Goal: Check status: Check status

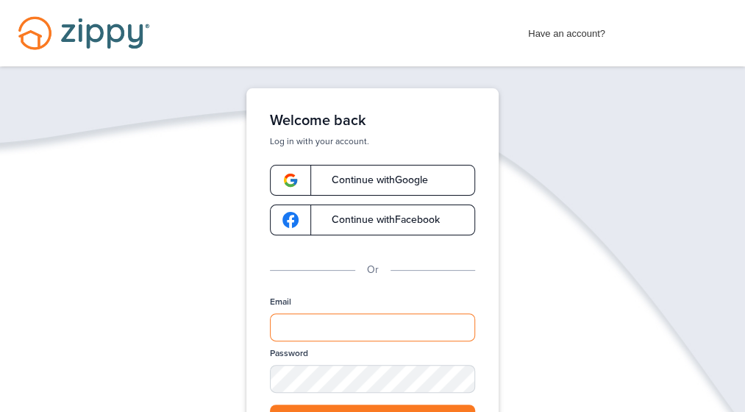
type input "**********"
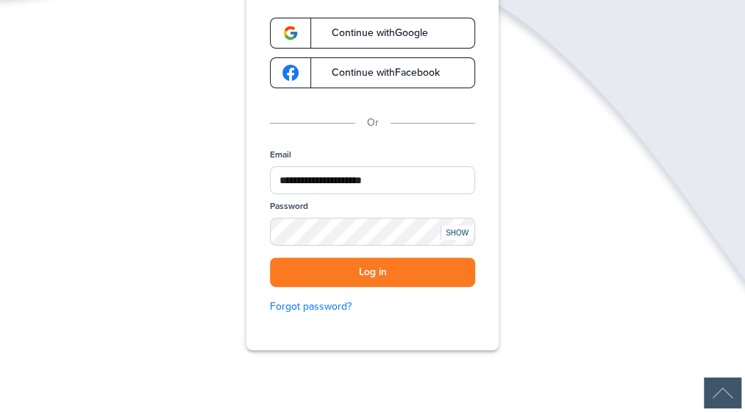
scroll to position [176, 0]
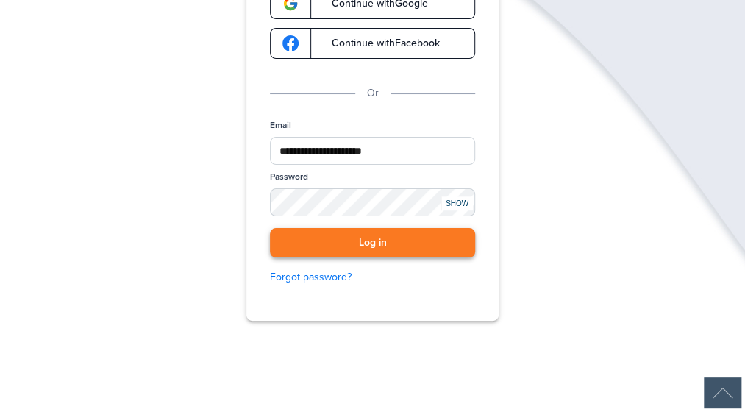
click at [394, 236] on button "Log in" at bounding box center [372, 243] width 205 height 30
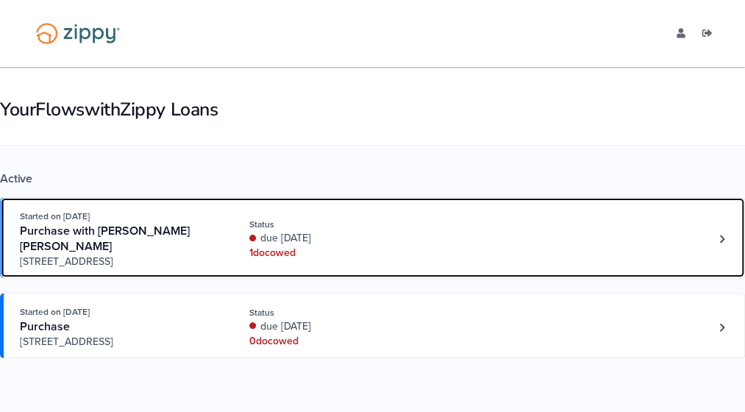
click at [394, 236] on div "due 8 days ago" at bounding box center [335, 238] width 173 height 15
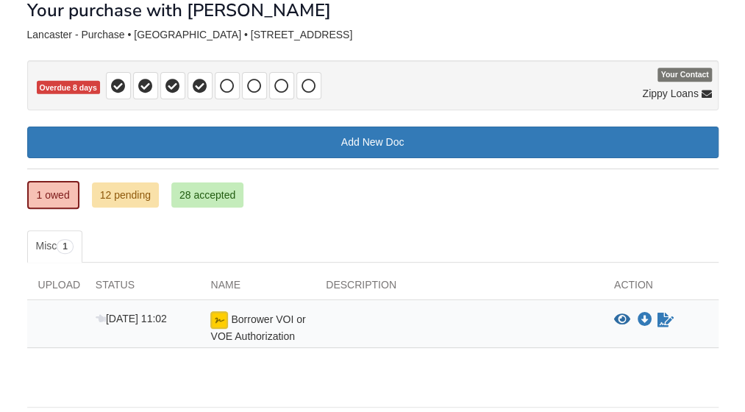
scroll to position [118, 0]
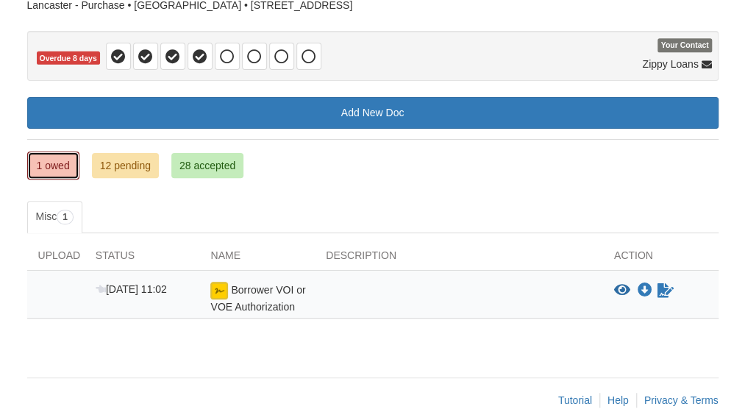
click at [52, 164] on link "1 owed" at bounding box center [53, 165] width 52 height 28
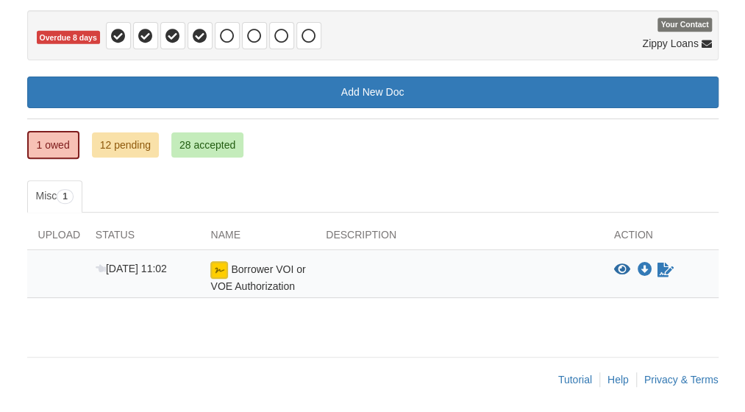
click at [325, 261] on div at bounding box center [459, 277] width 288 height 32
click at [621, 264] on icon "View Borrower VOI or VOE Authorization" at bounding box center [622, 269] width 16 height 15
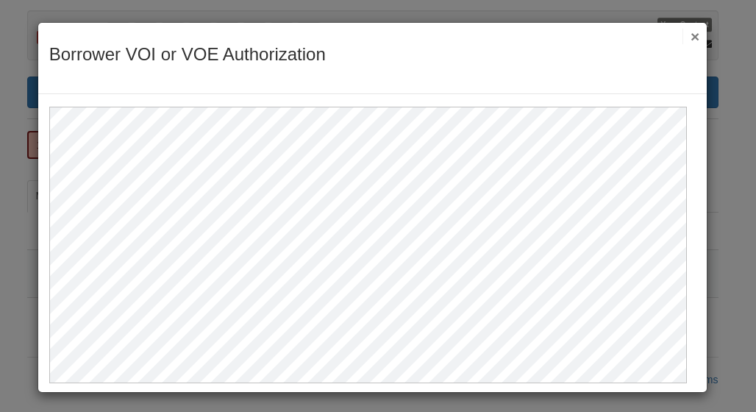
click at [682, 36] on button "×" at bounding box center [690, 36] width 17 height 15
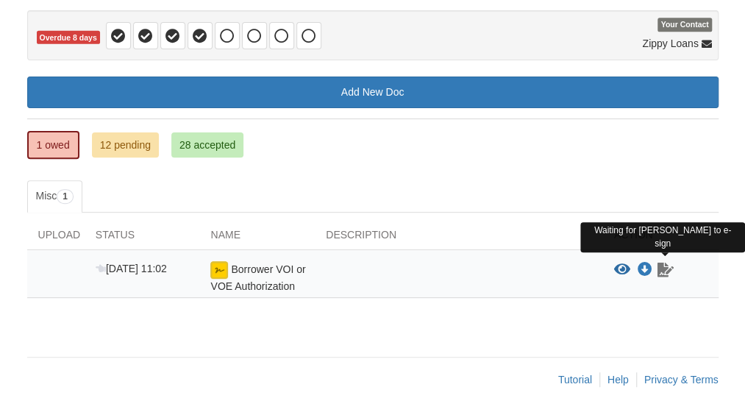
click at [662, 268] on icon "Waiting for your co-borrower to e-sign" at bounding box center [665, 269] width 16 height 15
click at [663, 271] on icon "Waiting for your co-borrower to e-sign" at bounding box center [665, 269] width 16 height 15
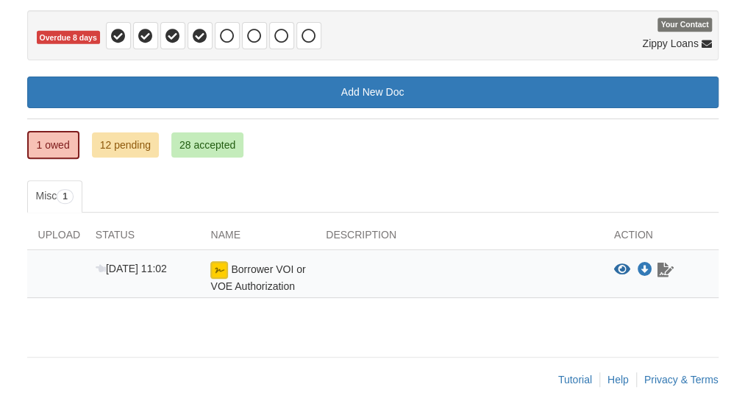
click at [663, 271] on icon "Waiting for your co-borrower to e-sign" at bounding box center [665, 269] width 16 height 15
click at [642, 266] on icon "Download Borrower VOI or VOE Authorization" at bounding box center [644, 269] width 15 height 15
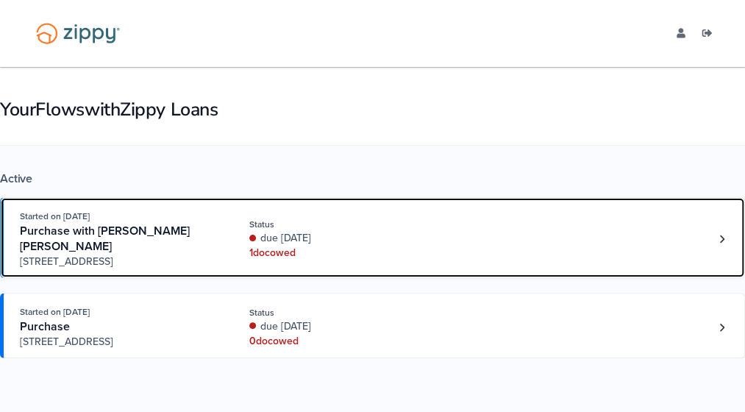
click at [268, 252] on div "1 doc owed" at bounding box center [335, 253] width 173 height 15
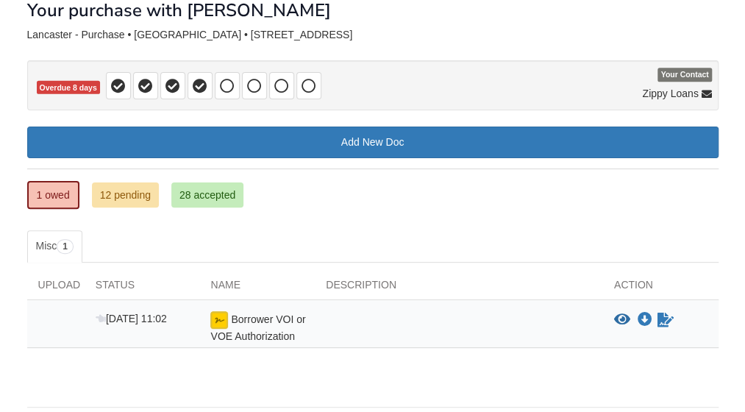
scroll to position [118, 0]
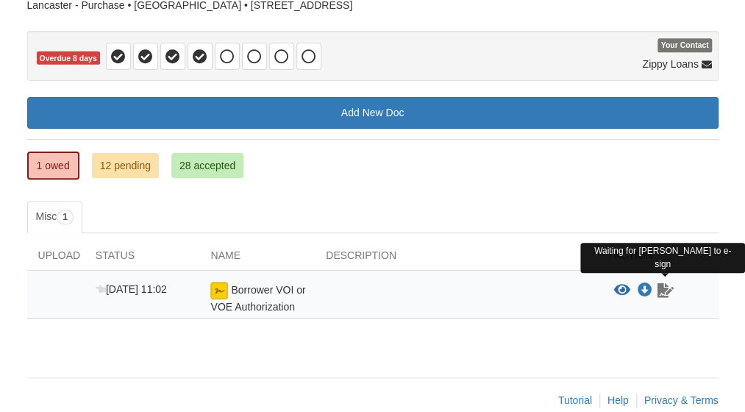
click at [663, 287] on icon "Waiting for your co-borrower to e-sign" at bounding box center [665, 290] width 16 height 15
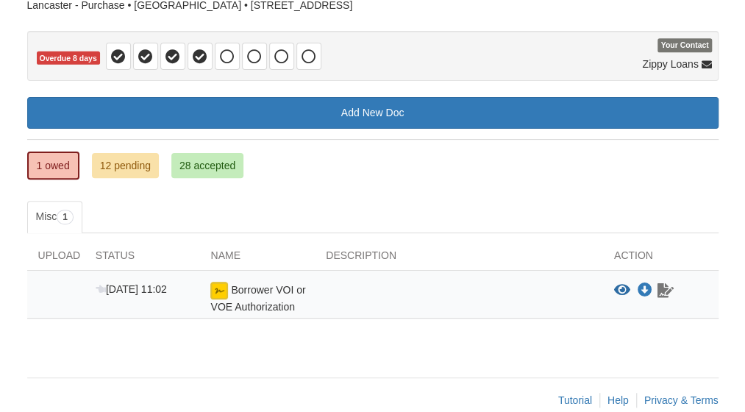
click at [663, 287] on icon "Waiting for your co-borrower to e-sign" at bounding box center [665, 290] width 16 height 15
click at [615, 396] on link "Help" at bounding box center [617, 400] width 21 height 12
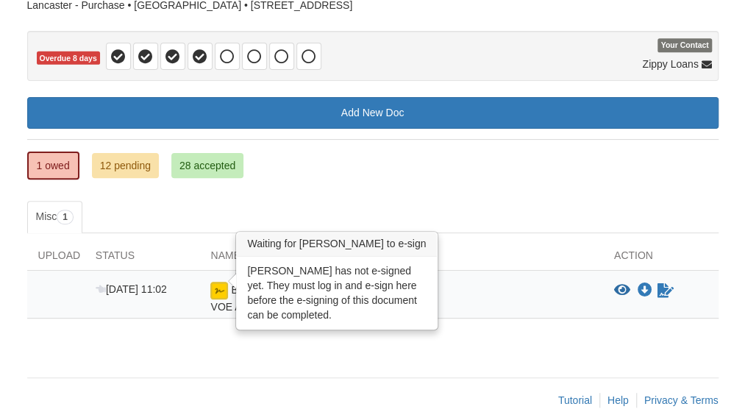
click at [222, 292] on img at bounding box center [219, 291] width 18 height 18
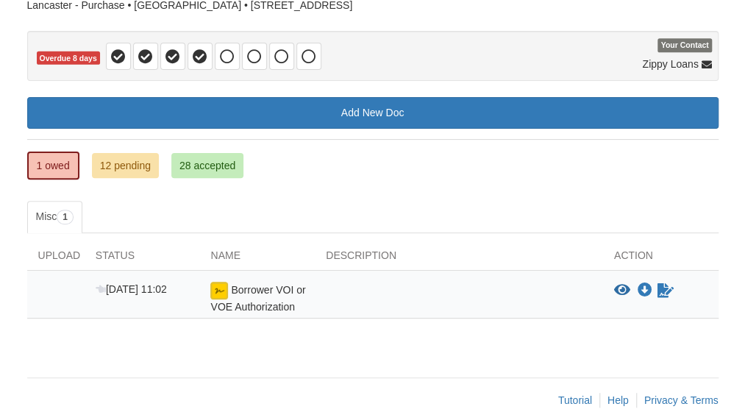
click at [59, 260] on div "Upload" at bounding box center [55, 259] width 57 height 22
drag, startPoint x: 59, startPoint y: 260, endPoint x: 262, endPoint y: 293, distance: 206.4
click at [262, 293] on div "Borrower VOI or VOE Authorization" at bounding box center [256, 298] width 115 height 32
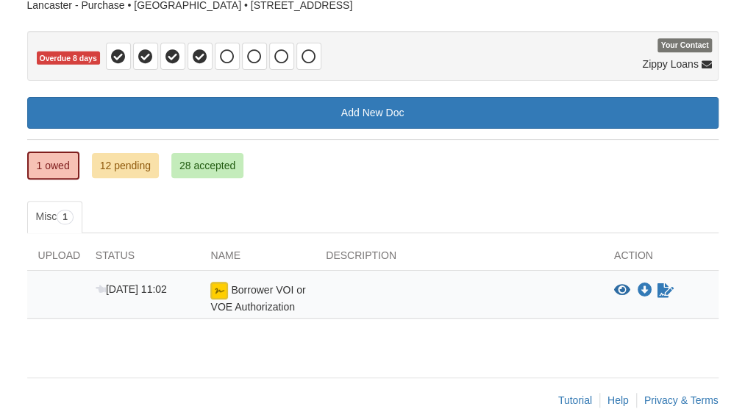
drag, startPoint x: 262, startPoint y: 293, endPoint x: 283, endPoint y: 305, distance: 23.7
click at [283, 305] on span "Borrower VOI or VOE Authorization" at bounding box center [257, 298] width 95 height 29
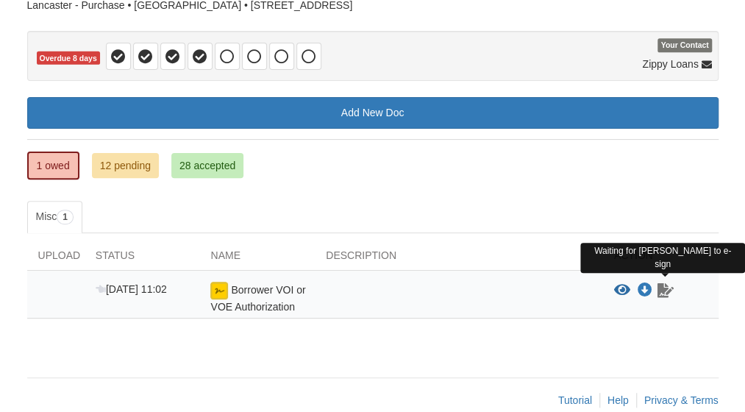
click at [663, 288] on icon "Waiting for your co-borrower to e-sign" at bounding box center [665, 290] width 16 height 15
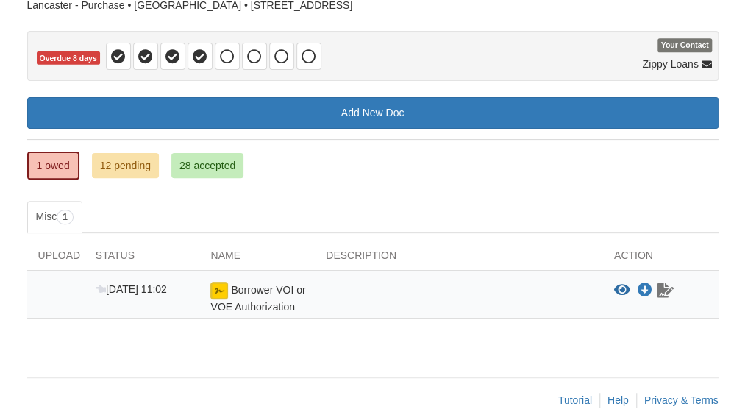
click at [663, 288] on icon "Waiting for your co-borrower to e-sign" at bounding box center [665, 290] width 16 height 15
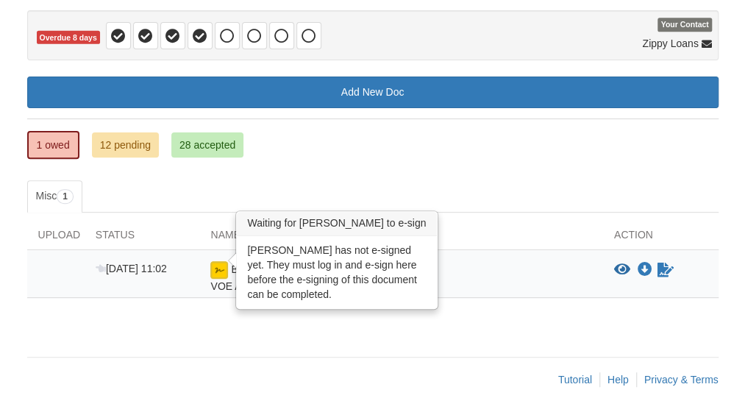
click at [220, 266] on img at bounding box center [219, 270] width 18 height 18
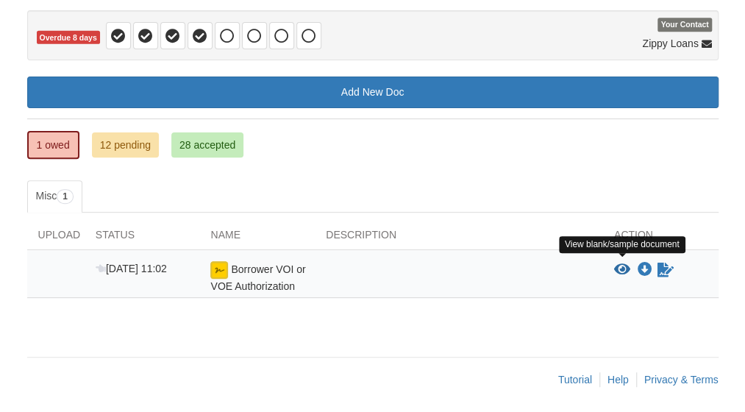
click at [621, 265] on icon "View Borrower VOI or VOE Authorization" at bounding box center [622, 269] width 16 height 15
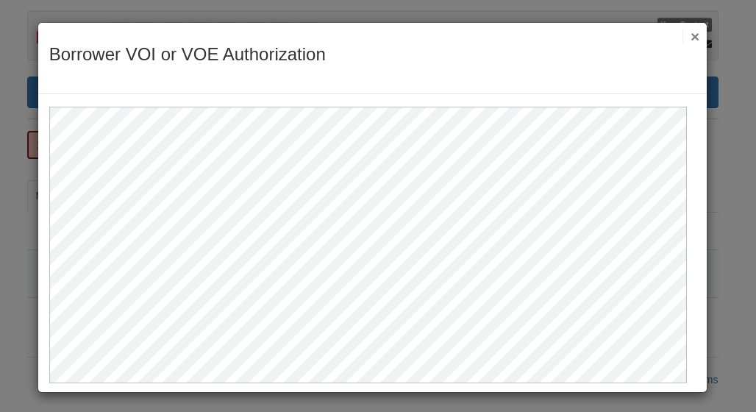
click at [682, 35] on button "×" at bounding box center [690, 36] width 17 height 15
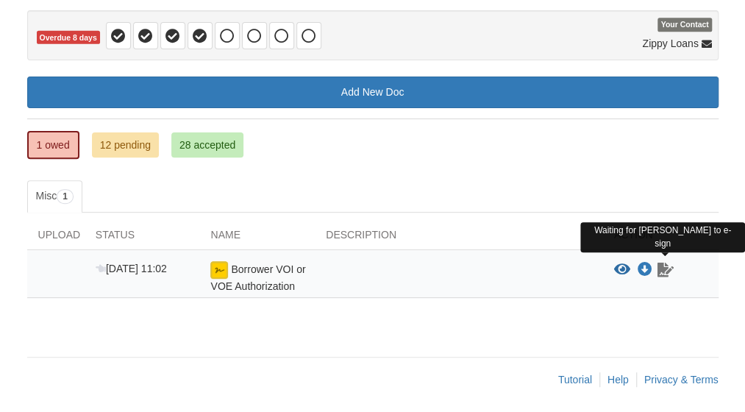
click at [665, 266] on icon "Waiting for your co-borrower to e-sign" at bounding box center [665, 269] width 16 height 15
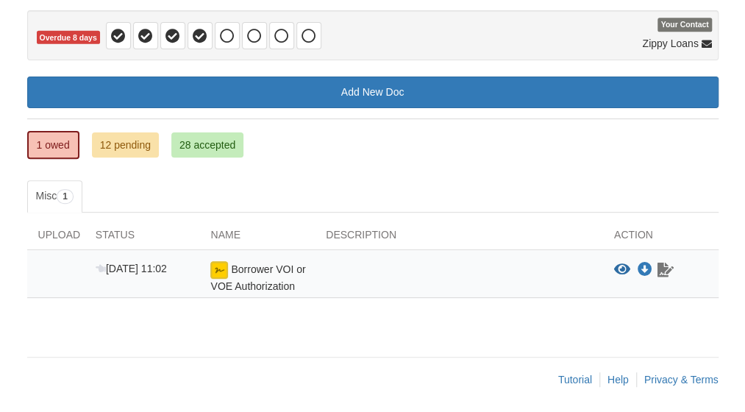
click at [665, 268] on icon "Waiting for your co-borrower to e-sign" at bounding box center [665, 269] width 16 height 15
click at [644, 265] on icon "Download Borrower VOI or VOE Authorization" at bounding box center [644, 269] width 15 height 15
click at [703, 42] on icon at bounding box center [706, 45] width 10 height 10
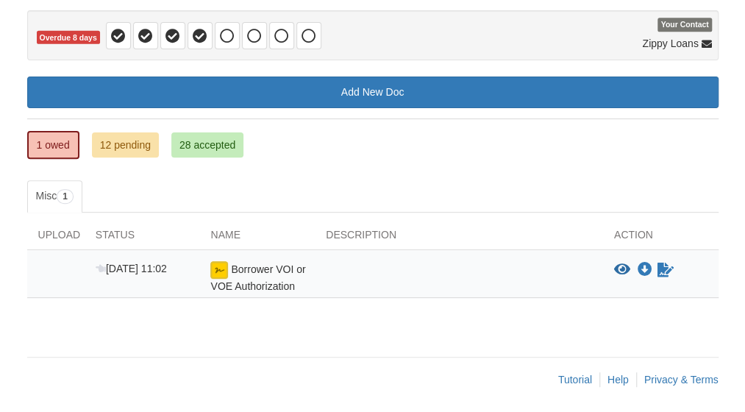
click at [680, 49] on span "Zippy Loans" at bounding box center [670, 43] width 56 height 15
drag, startPoint x: 680, startPoint y: 49, endPoint x: 573, endPoint y: 12, distance: 113.7
click at [573, 12] on p "Overdue 8 days" at bounding box center [372, 35] width 691 height 50
click at [618, 377] on link "Help" at bounding box center [617, 379] width 21 height 12
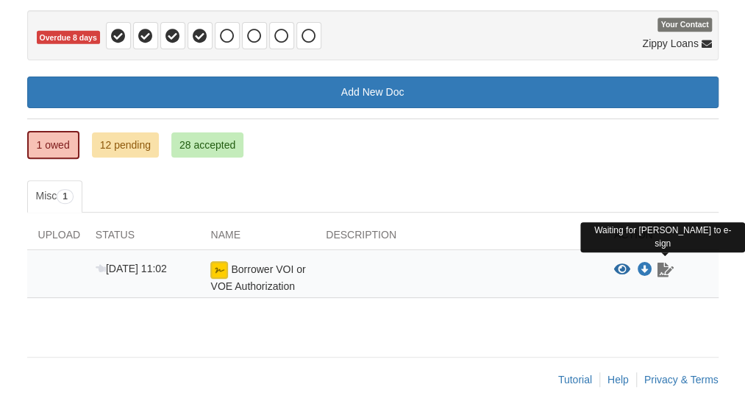
click at [666, 267] on icon "Waiting for your co-borrower to e-sign" at bounding box center [665, 269] width 16 height 15
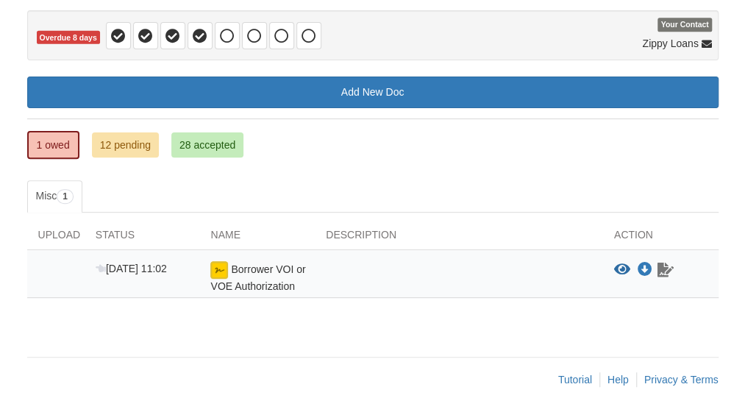
click at [666, 267] on icon "Waiting for your co-borrower to e-sign" at bounding box center [665, 269] width 16 height 15
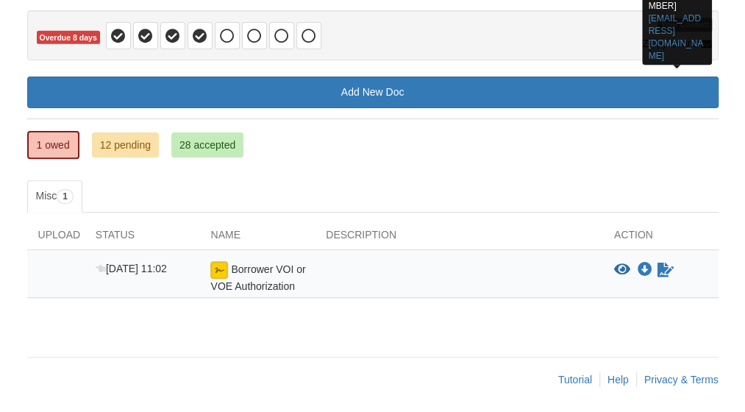
click at [704, 43] on icon at bounding box center [706, 45] width 10 height 10
